Goal: Check status: Check status

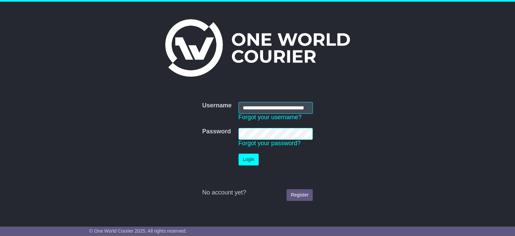
scroll to position [0, 14]
type input "**********"
click at [255, 159] on button "Login" at bounding box center [248, 160] width 20 height 12
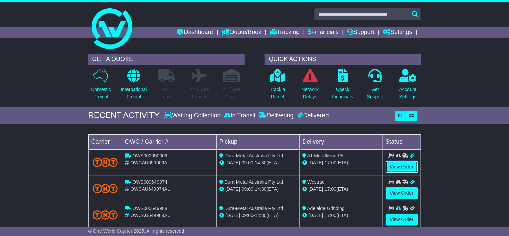
click at [402, 170] on link "View Order" at bounding box center [402, 167] width 32 height 12
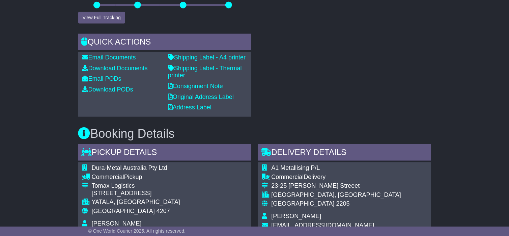
scroll to position [203, 0]
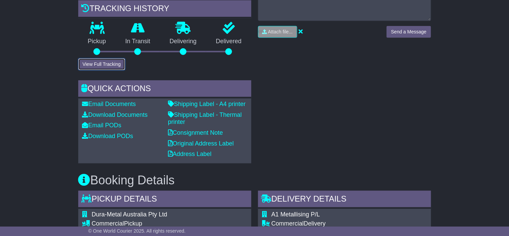
click at [104, 70] on button "View Full Tracking" at bounding box center [101, 64] width 47 height 12
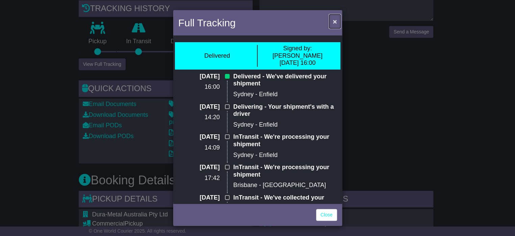
click at [331, 23] on button "×" at bounding box center [334, 22] width 11 height 14
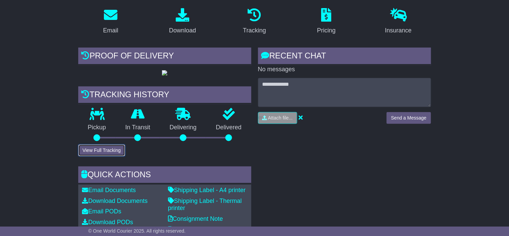
scroll to position [0, 0]
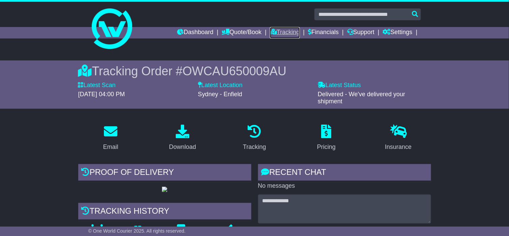
click at [280, 32] on link "Tracking" at bounding box center [285, 32] width 30 height 11
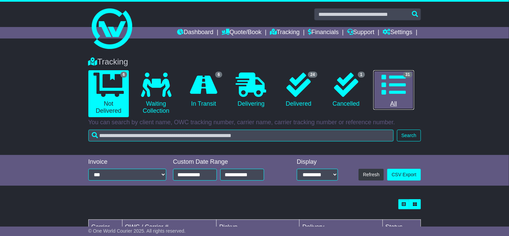
click at [388, 82] on icon at bounding box center [394, 85] width 24 height 24
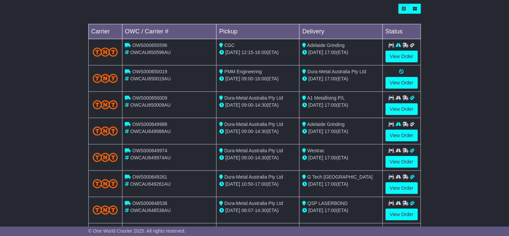
scroll to position [203, 0]
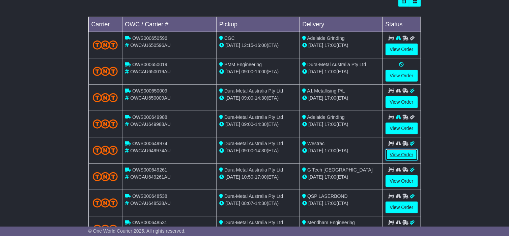
click at [401, 153] on link "View Order" at bounding box center [402, 155] width 32 height 12
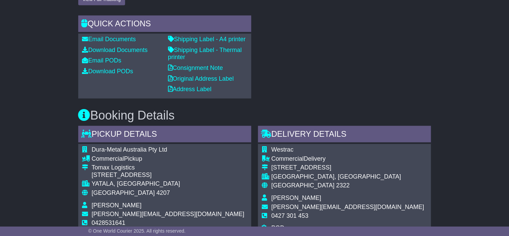
scroll to position [101, 0]
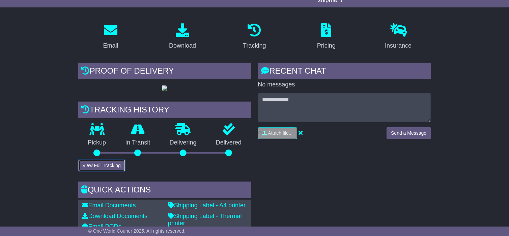
click at [113, 171] on button "View Full Tracking" at bounding box center [101, 166] width 47 height 12
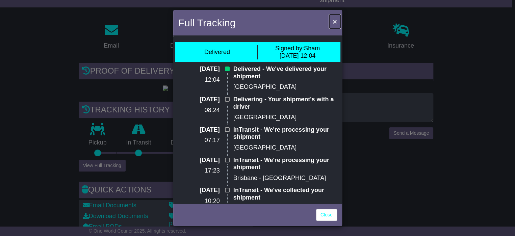
click at [332, 23] on span "×" at bounding box center [334, 22] width 4 height 8
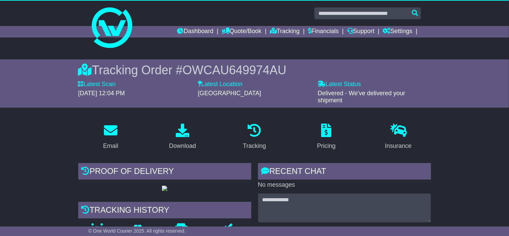
scroll to position [0, 0]
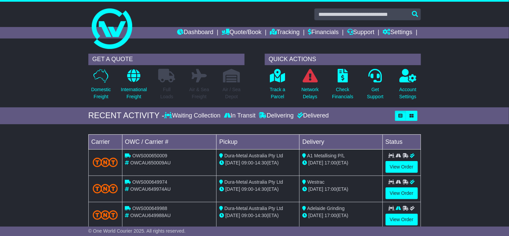
scroll to position [101, 0]
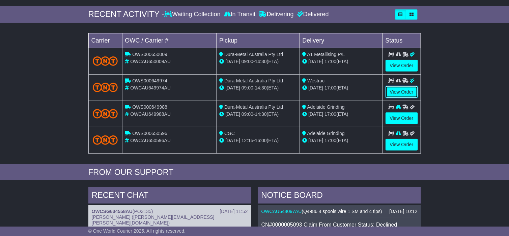
click at [403, 88] on link "View Order" at bounding box center [402, 92] width 32 height 12
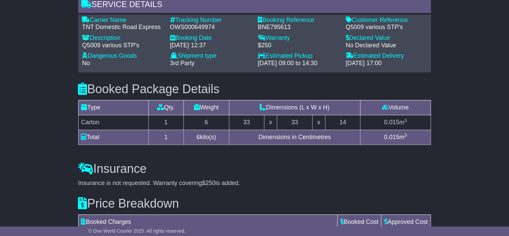
scroll to position [617, 0]
